Goal: Check status: Check status

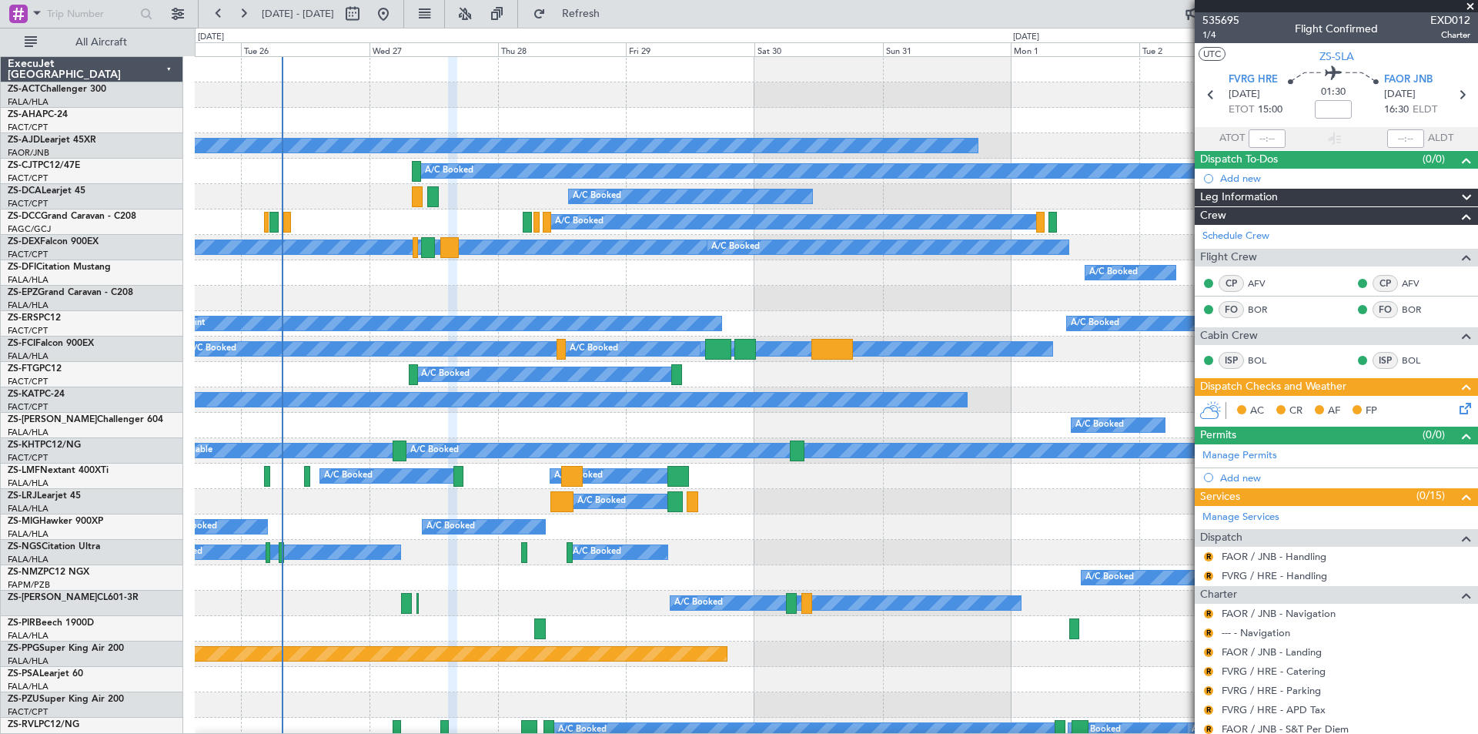
click at [336, 216] on div "Planned Maint A/C Booked A/C Booked A/C Booked A/C Booked A/C Booked A/C Booked…" at bounding box center [836, 725] width 1283 height 1337
click at [365, 15] on button at bounding box center [352, 14] width 25 height 25
select select "8"
select select "2025"
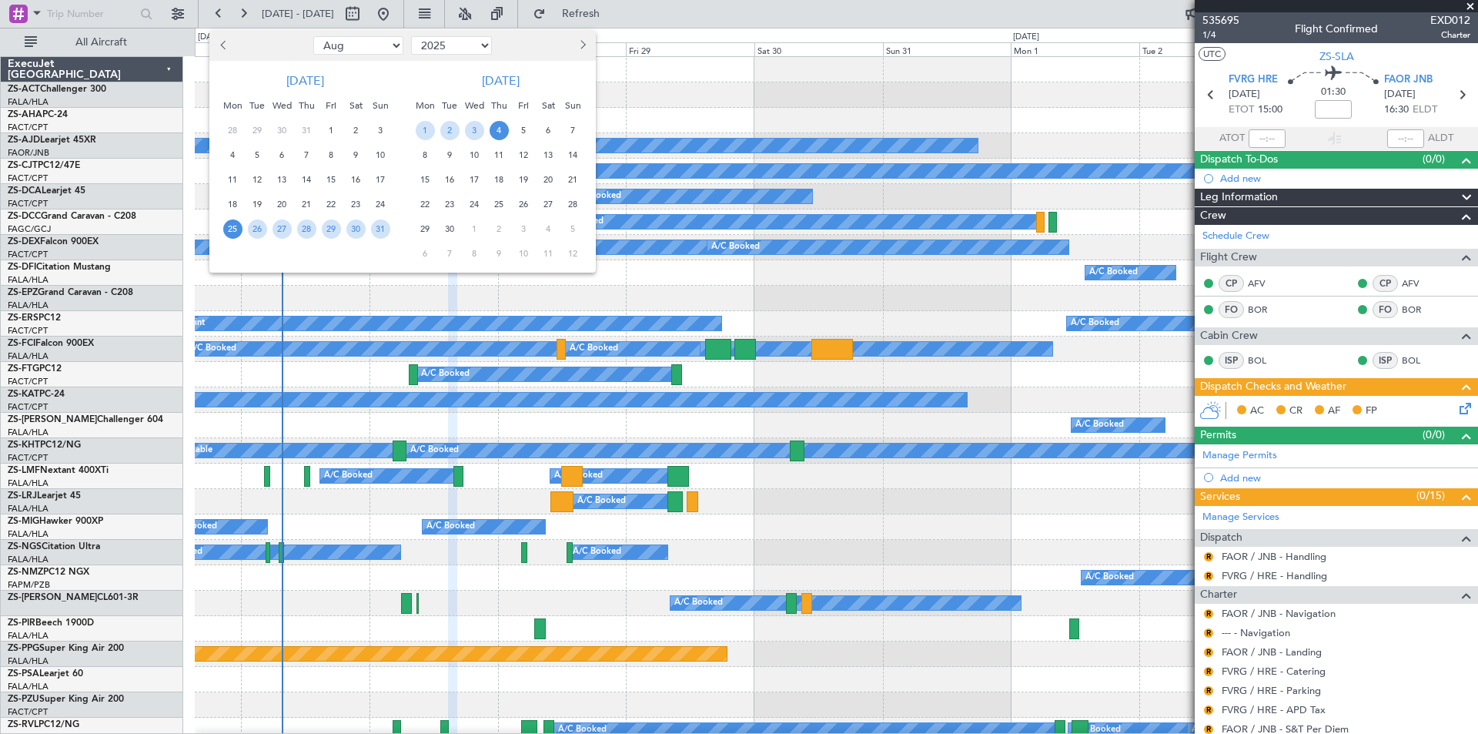
drag, startPoint x: 527, startPoint y: 152, endPoint x: 520, endPoint y: 159, distance: 10.4
click at [524, 155] on span "12" at bounding box center [523, 155] width 19 height 19
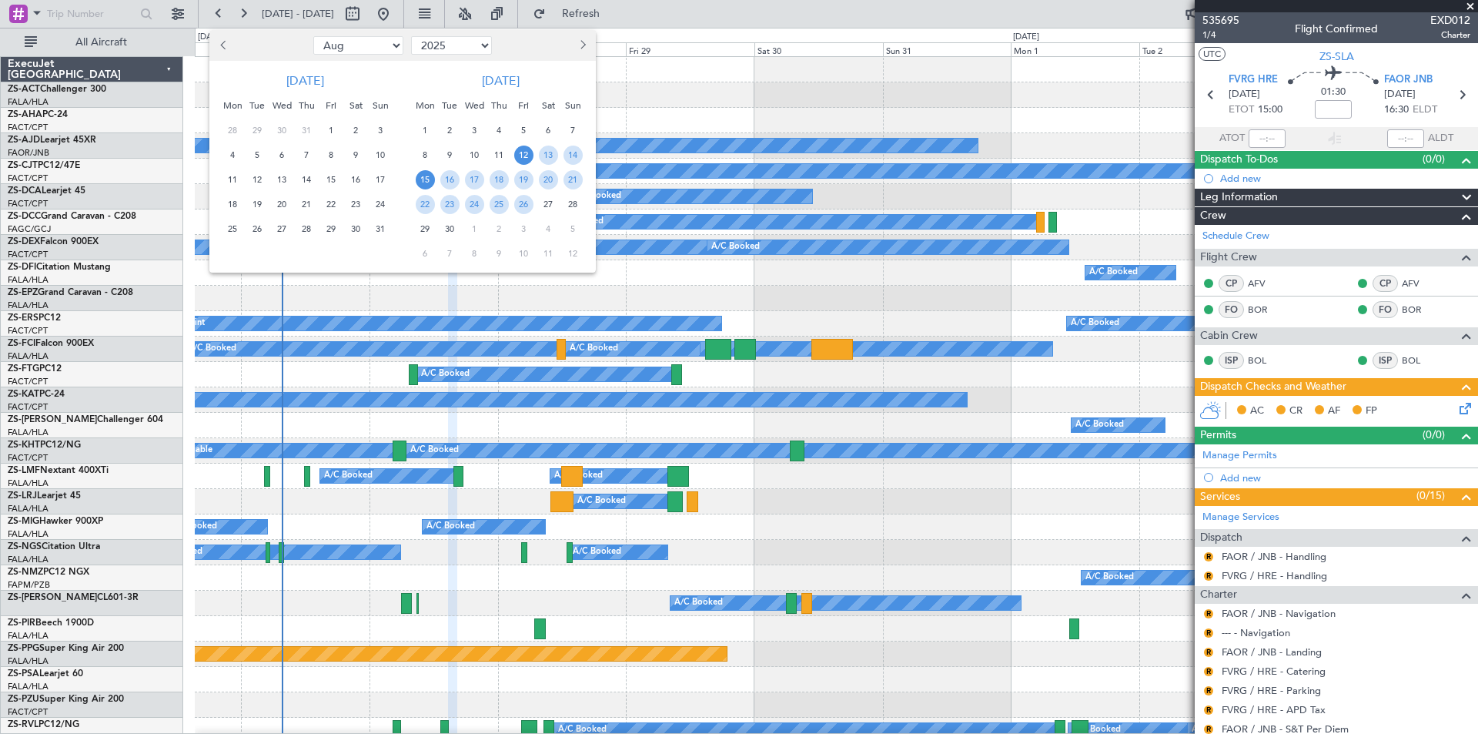
click at [428, 182] on span "15" at bounding box center [425, 179] width 19 height 19
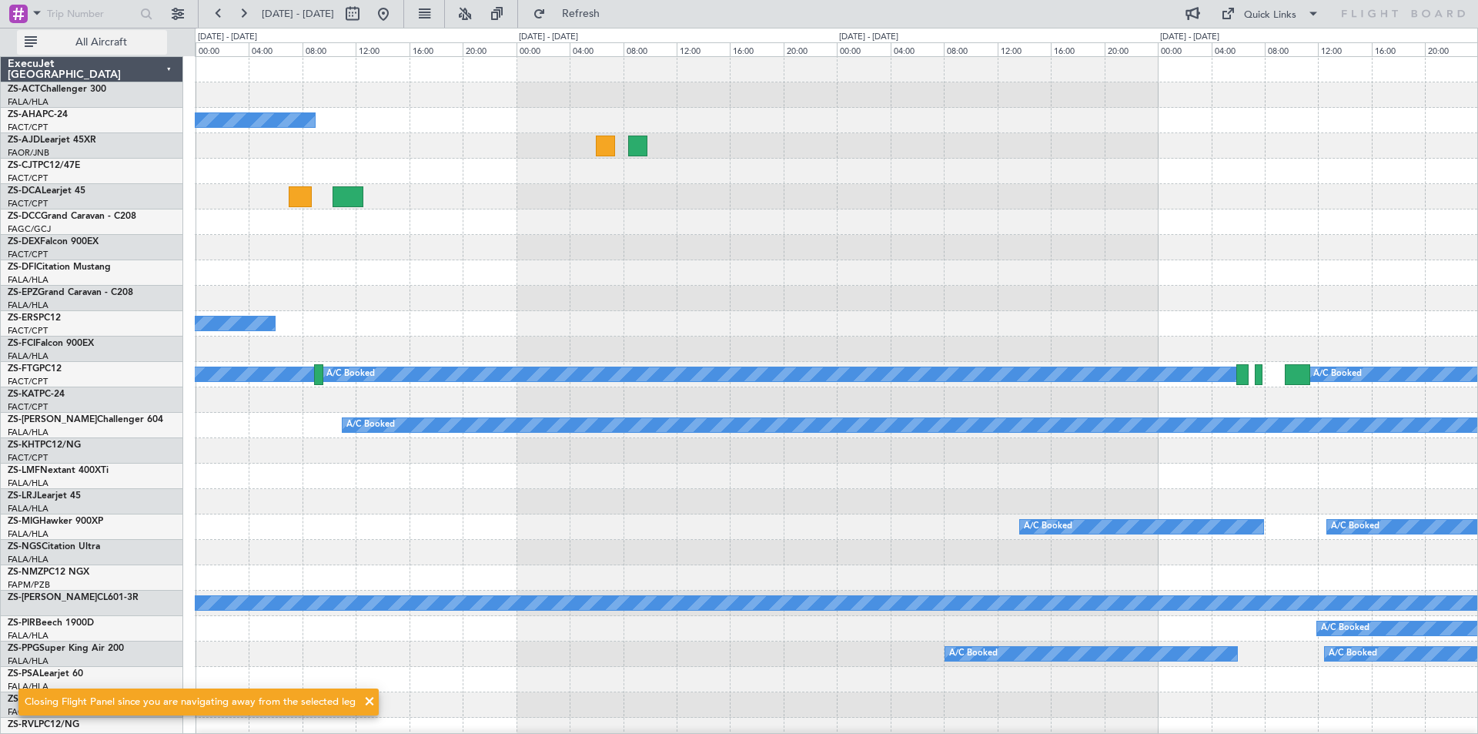
click at [99, 42] on span "All Aircraft" at bounding box center [101, 42] width 122 height 11
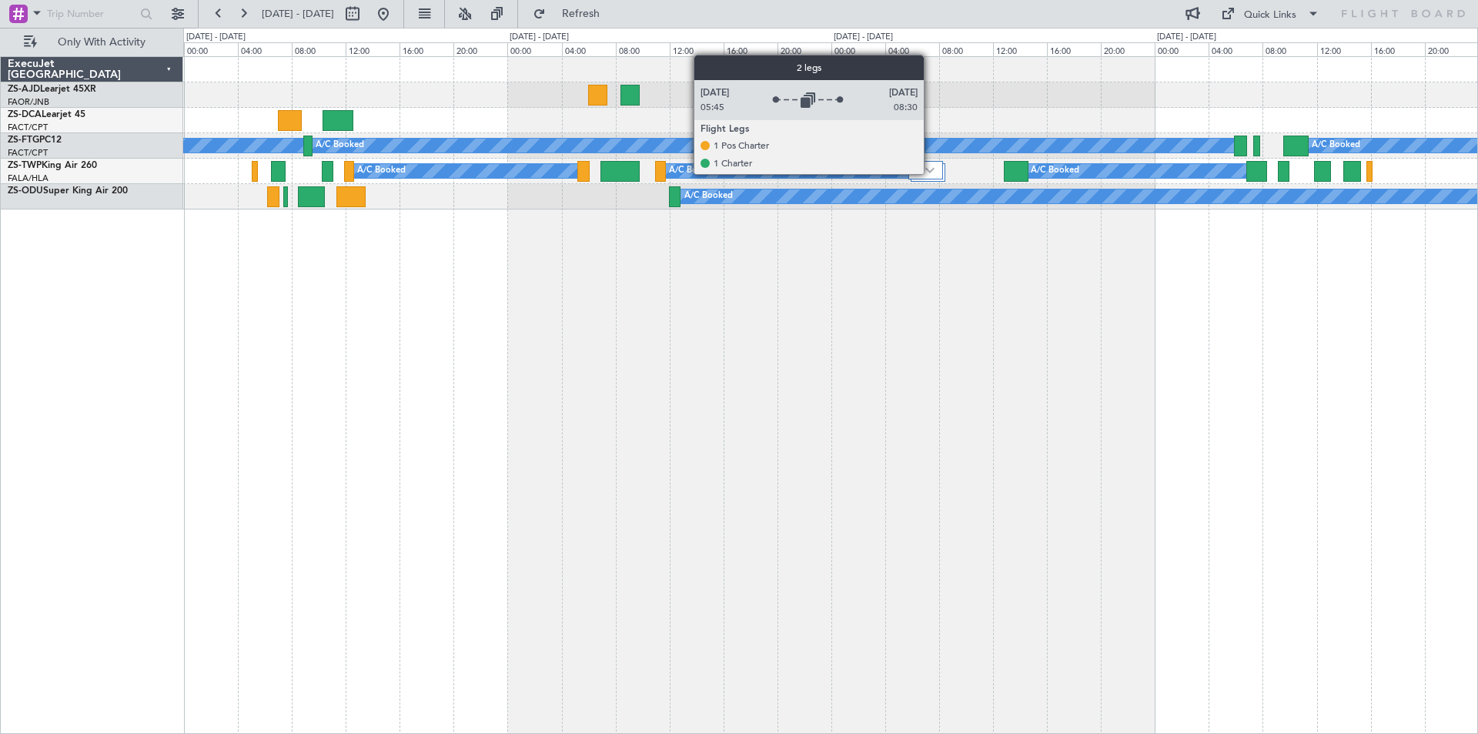
click at [931, 173] on img at bounding box center [929, 170] width 9 height 6
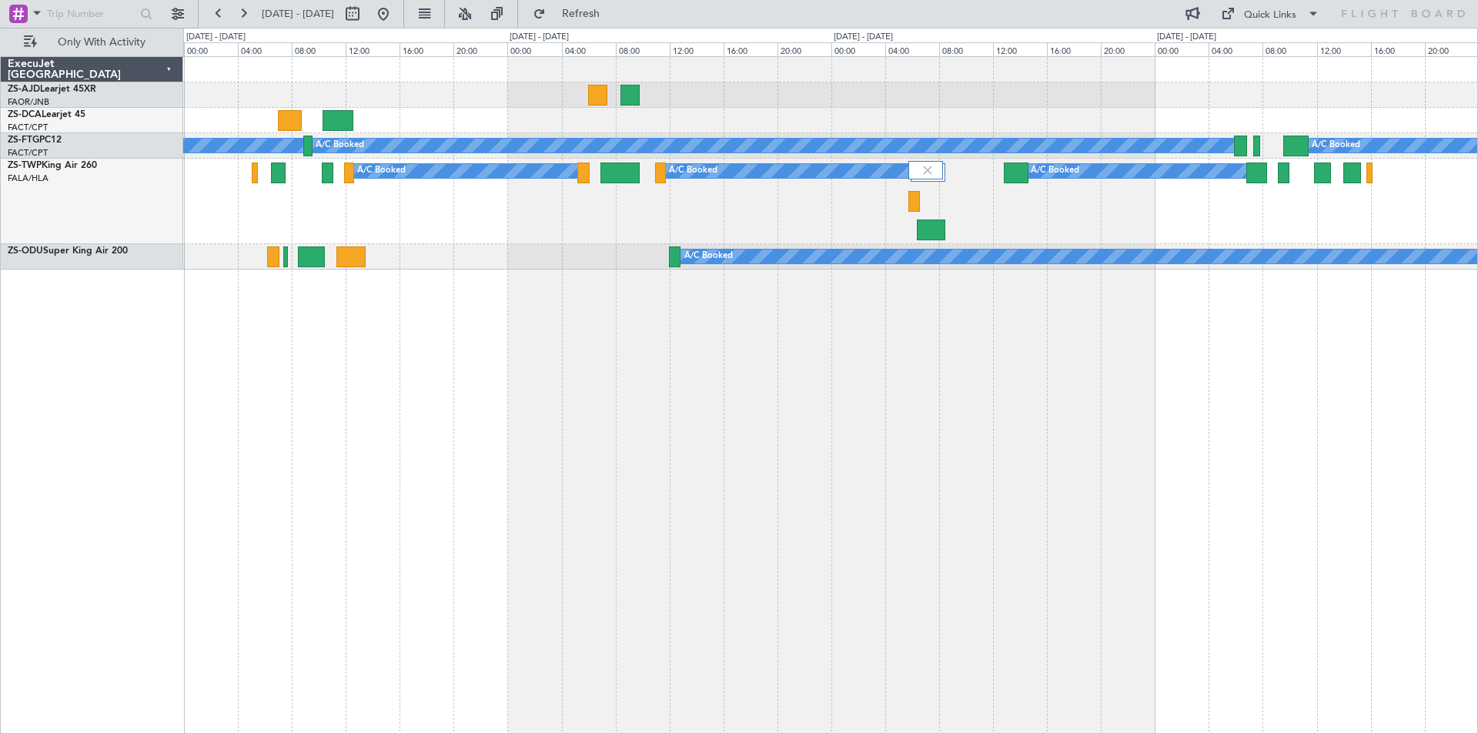
click at [271, 175] on div at bounding box center [278, 172] width 15 height 21
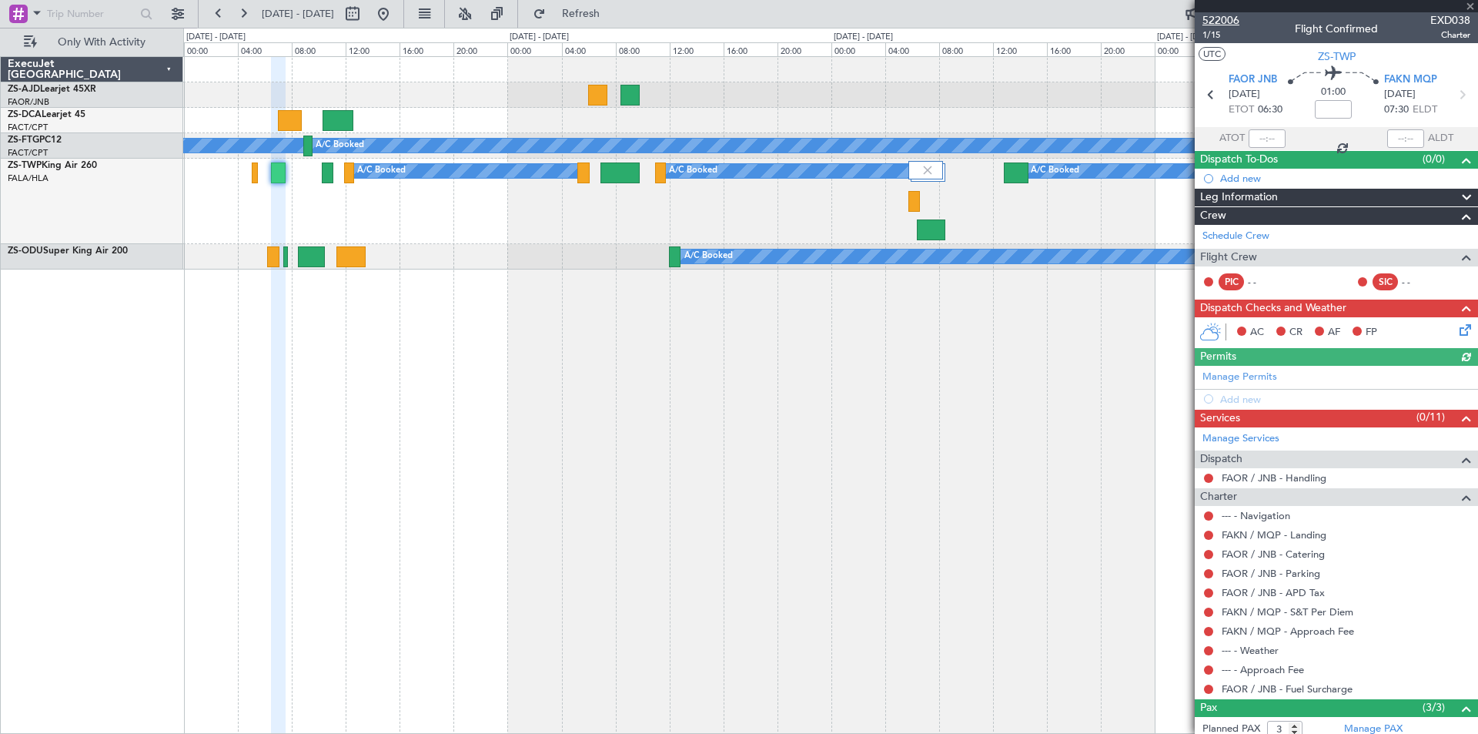
click at [1226, 21] on span "522006" at bounding box center [1221, 20] width 37 height 16
